Goal: Task Accomplishment & Management: Use online tool/utility

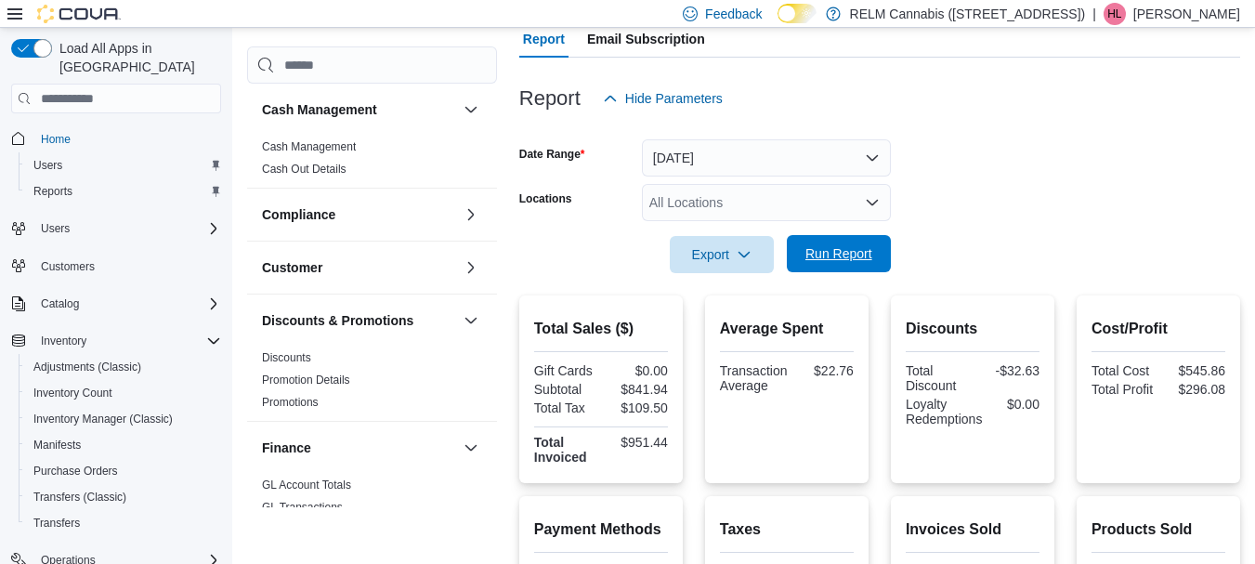
scroll to position [177, 0]
click at [833, 269] on span "Run Report" at bounding box center [839, 253] width 82 height 37
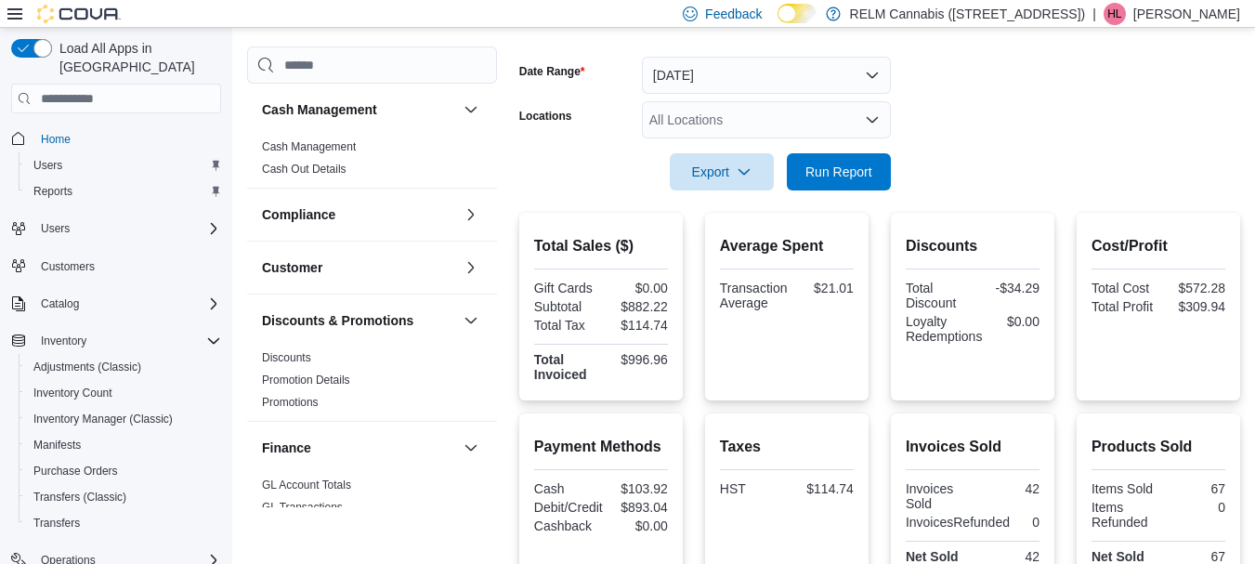
scroll to position [254, 0]
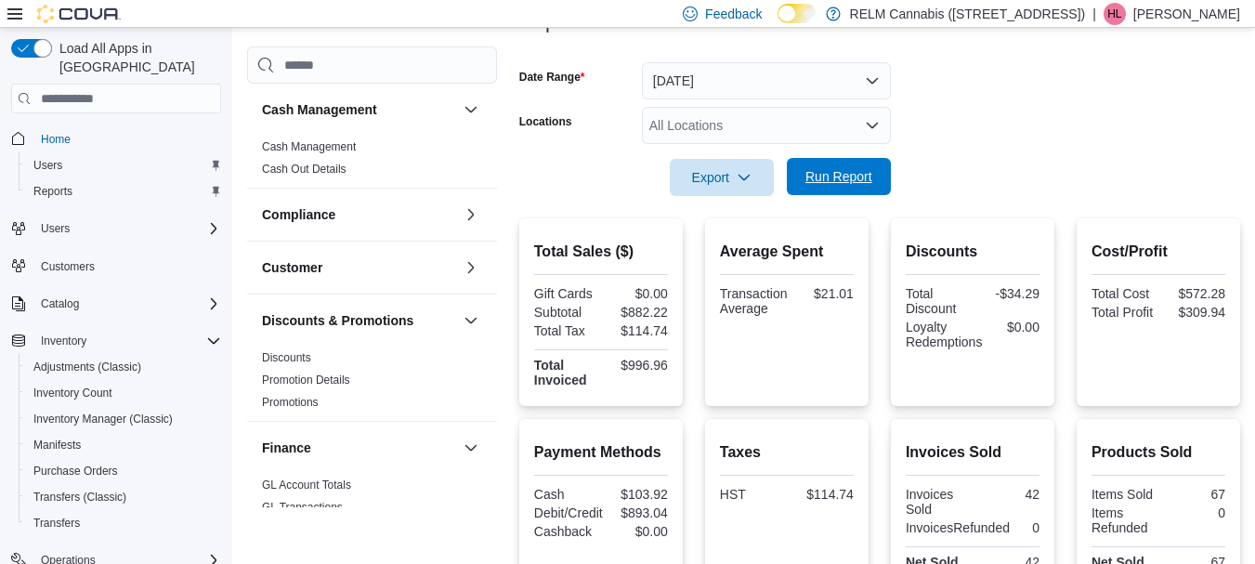
drag, startPoint x: 860, startPoint y: 177, endPoint x: 848, endPoint y: 172, distance: 13.3
click at [860, 177] on span "Run Report" at bounding box center [839, 176] width 67 height 19
drag, startPoint x: 821, startPoint y: 288, endPoint x: 867, endPoint y: 297, distance: 47.4
click at [867, 297] on div "Average Spent Transaction Average $21.01" at bounding box center [787, 312] width 164 height 188
copy div "$21.01"
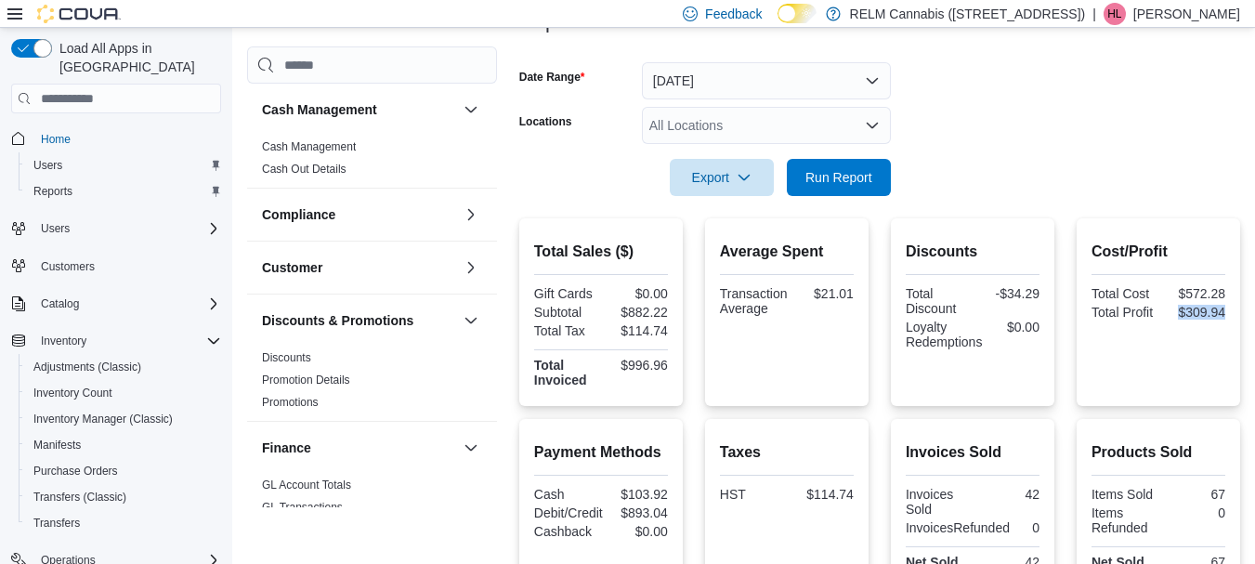
drag, startPoint x: 1187, startPoint y: 315, endPoint x: 1246, endPoint y: 314, distance: 59.5
click at [1241, 314] on div "Cost/Profit Total Cost $572.28 Total Profit $309.94" at bounding box center [1159, 312] width 164 height 188
copy div "$309.94"
click at [744, 167] on span "Export" at bounding box center [722, 176] width 82 height 37
click at [743, 248] on span "Export to Pdf" at bounding box center [725, 251] width 84 height 15
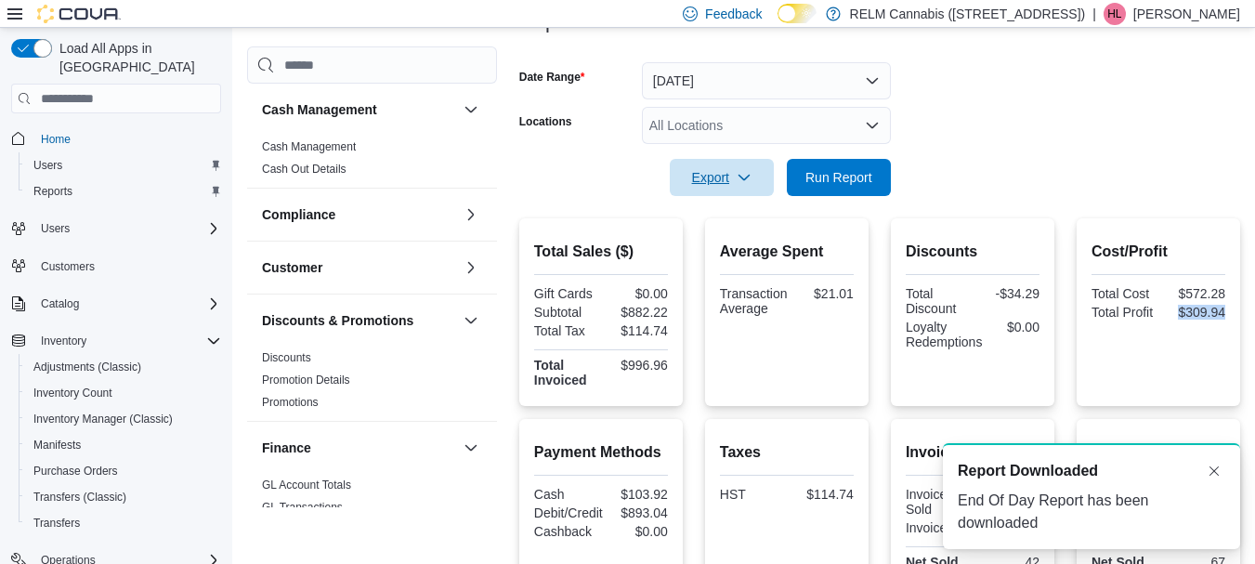
scroll to position [0, 0]
